Goal: Check status: Check status

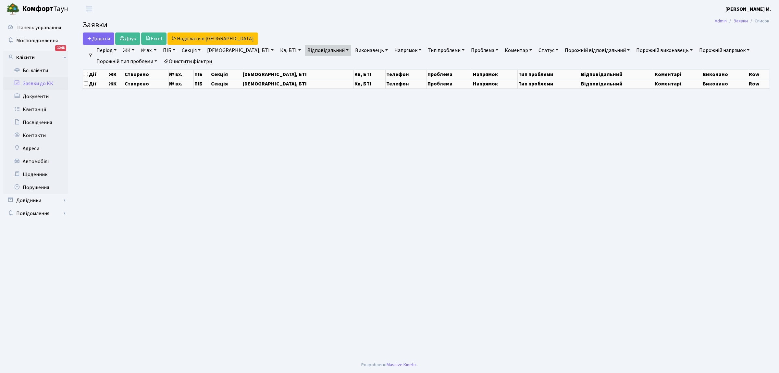
select select "25"
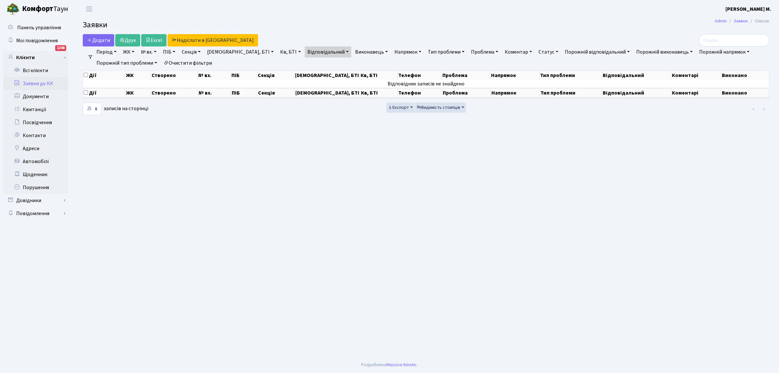
click at [53, 83] on link "Заявки до КК" at bounding box center [35, 83] width 65 height 13
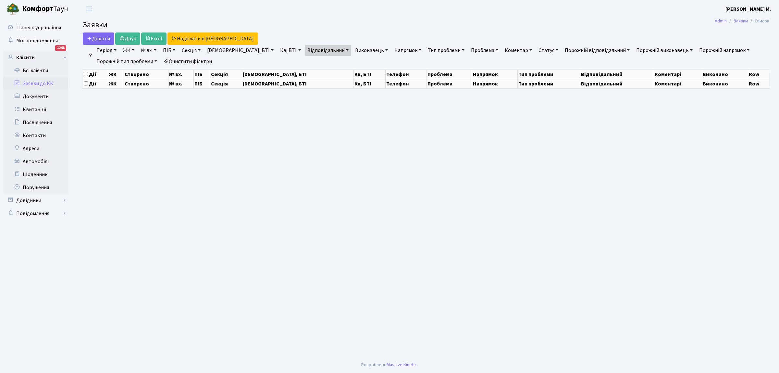
select select "25"
